Goal: Information Seeking & Learning: Compare options

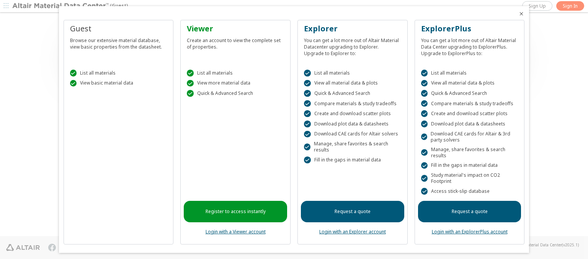
click at [518, 14] on icon "Close" at bounding box center [521, 14] width 6 height 6
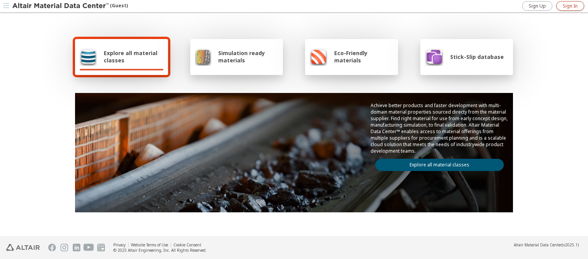
click at [570, 6] on span "Sign In" at bounding box center [570, 6] width 15 height 6
click at [61, 6] on img at bounding box center [61, 6] width 98 height 8
click at [131, 57] on span "Explore all material classes" at bounding box center [134, 56] width 60 height 15
click at [436, 163] on link "Explore all material classes" at bounding box center [439, 165] width 129 height 12
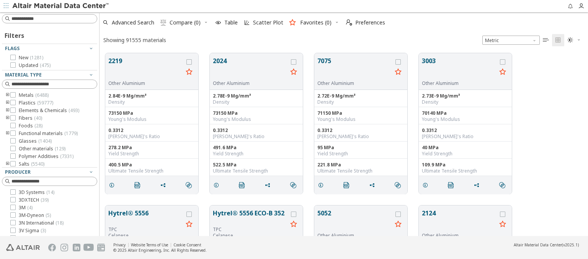
scroll to position [183, 482]
click at [190, 62] on icon "grid" at bounding box center [188, 61] width 5 height 5
click at [294, 62] on icon "grid" at bounding box center [293, 61] width 5 height 5
click at [185, 23] on span "Compare (2)" at bounding box center [185, 22] width 31 height 5
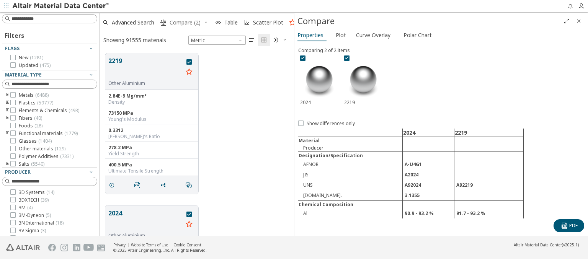
scroll to position [183, 188]
click at [373, 35] on span "Curve Overlay" at bounding box center [373, 35] width 34 height 12
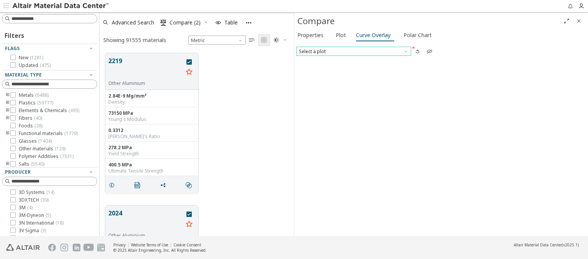
click at [353, 51] on span "Select a plot" at bounding box center [353, 51] width 115 height 9
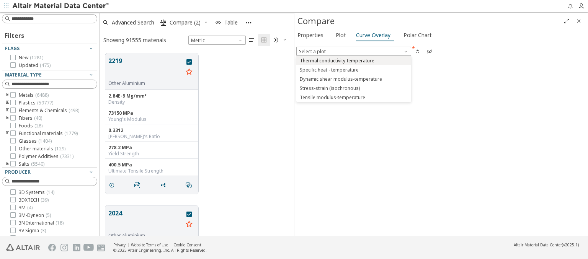
click at [353, 60] on span "Thermal conductivity-temperature" at bounding box center [337, 61] width 75 height 6
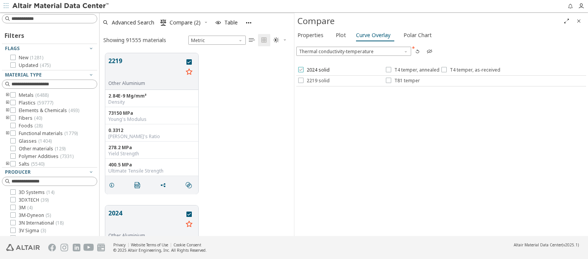
click at [313, 70] on span "2024 solid" at bounding box center [318, 70] width 23 height 6
click at [412, 70] on span "T4 temper, annealed" at bounding box center [416, 70] width 45 height 6
click at [469, 70] on span "T4 temper, as-received" at bounding box center [475, 70] width 51 height 6
click at [313, 80] on span "2219 solid" at bounding box center [318, 81] width 23 height 6
click at [402, 80] on span "T81 temper" at bounding box center [407, 81] width 26 height 6
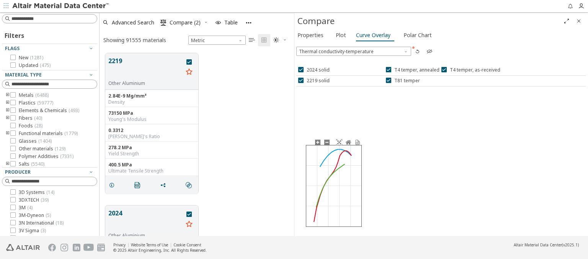
click at [368, 221] on div at bounding box center [332, 186] width 73 height 96
